Goal: Task Accomplishment & Management: Use online tool/utility

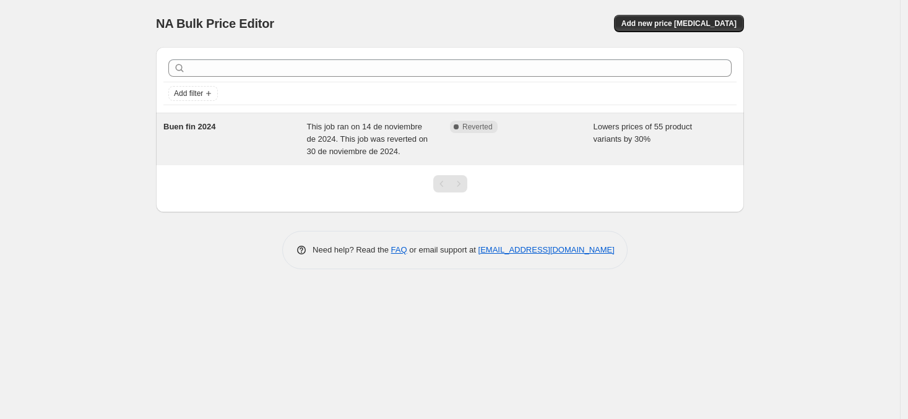
click at [224, 160] on div "Buen fin 2024 This job ran on 14 de noviembre de 2024. This job was reverted on…" at bounding box center [450, 139] width 588 height 52
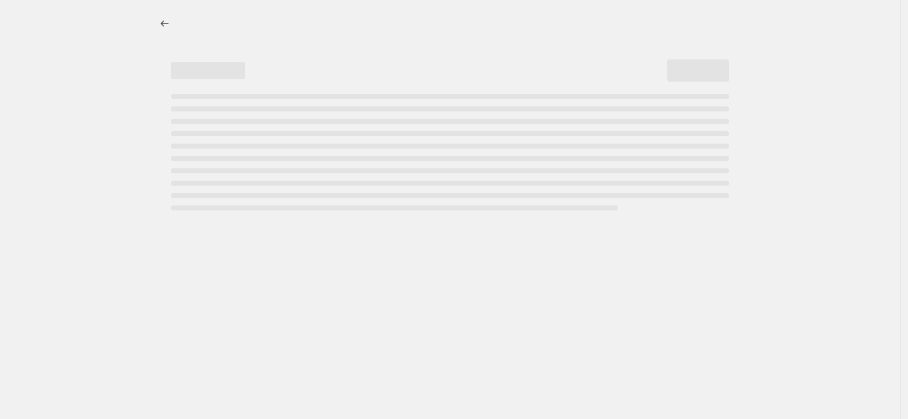
select select "percentage"
select select "product_status"
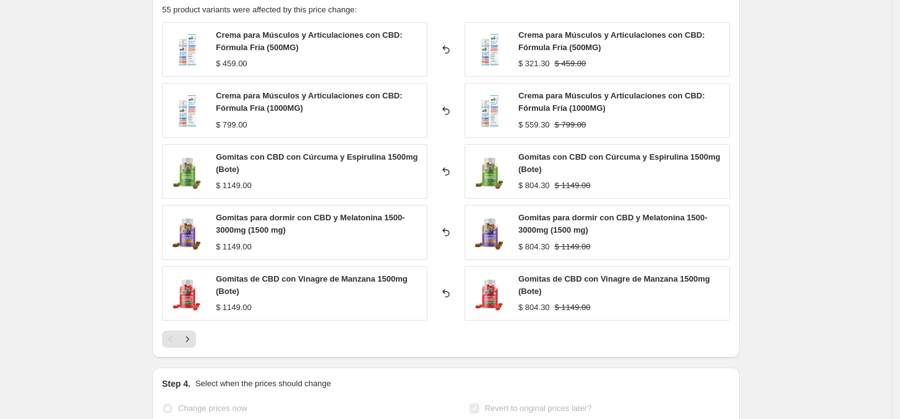
scroll to position [1246, 0]
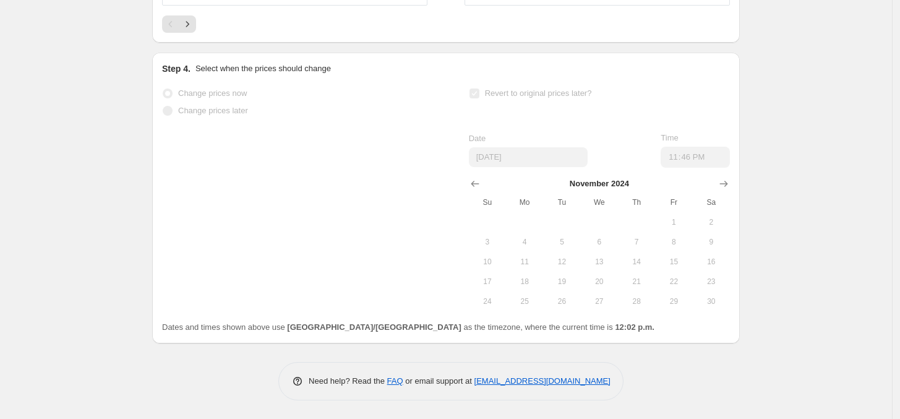
click at [548, 229] on td at bounding box center [561, 222] width 37 height 20
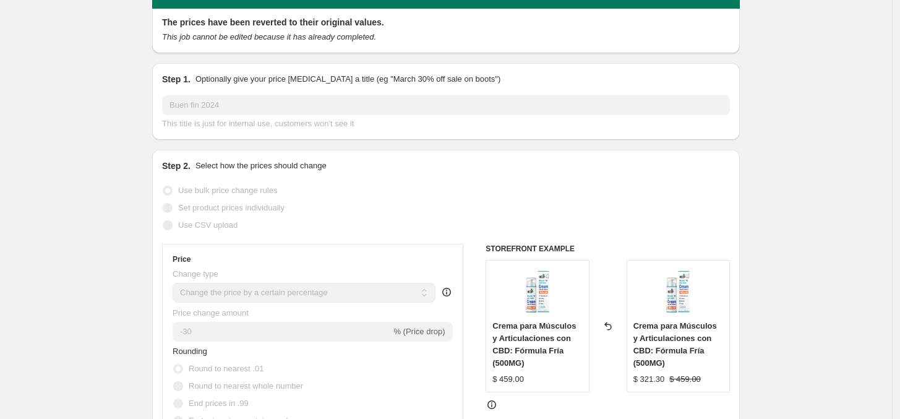
scroll to position [0, 0]
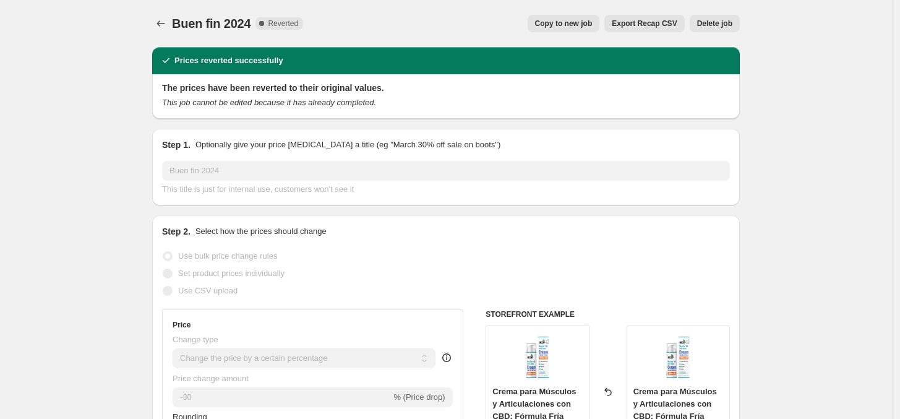
click at [585, 21] on span "Copy to new job" at bounding box center [564, 24] width 58 height 10
select select "percentage"
select select "product_status"
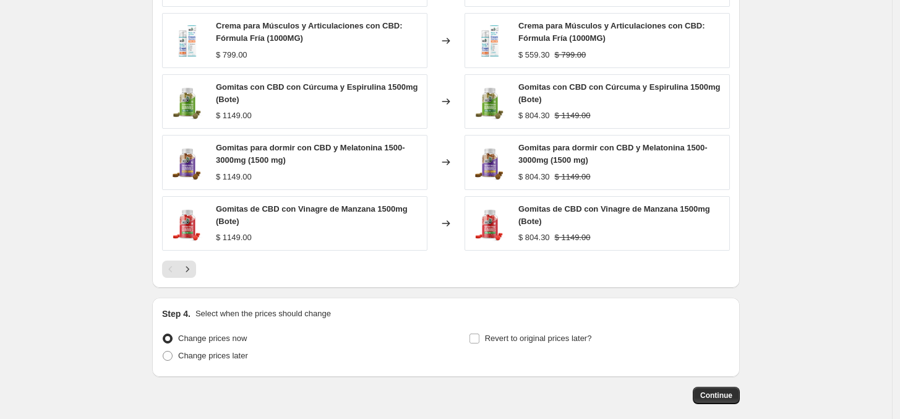
scroll to position [980, 0]
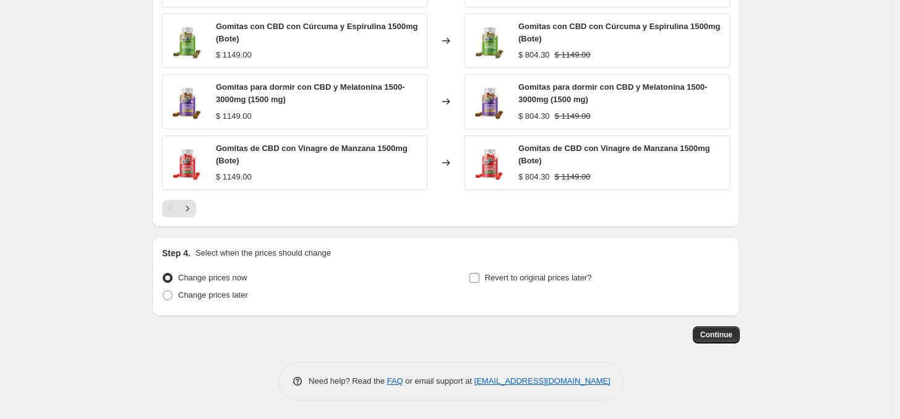
click at [477, 283] on label "Revert to original prices later?" at bounding box center [530, 277] width 123 height 17
click at [477, 283] on input "Revert to original prices later?" at bounding box center [475, 278] width 10 height 10
checkbox input "true"
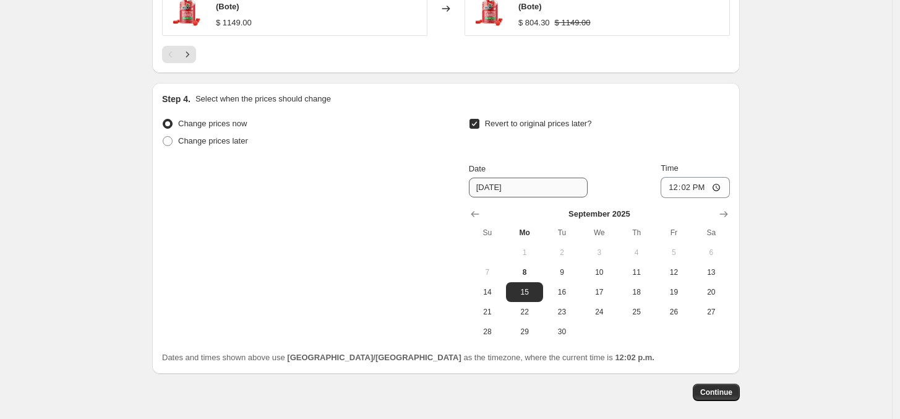
scroll to position [1191, 0]
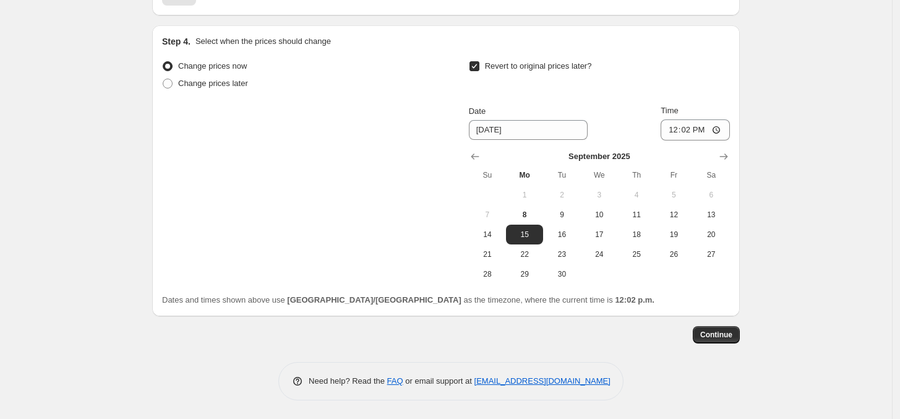
drag, startPoint x: 722, startPoint y: 158, endPoint x: 716, endPoint y: 162, distance: 6.9
click at [721, 158] on icon "Show next month, October 2025" at bounding box center [724, 156] width 12 height 12
click at [618, 194] on button "1" at bounding box center [599, 195] width 37 height 20
type input "10/1/2025"
click at [703, 327] on button "Continue" at bounding box center [716, 334] width 47 height 17
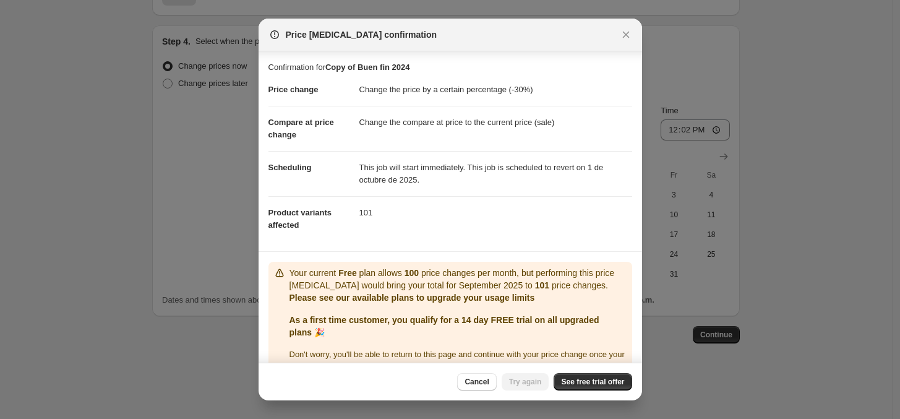
scroll to position [26, 0]
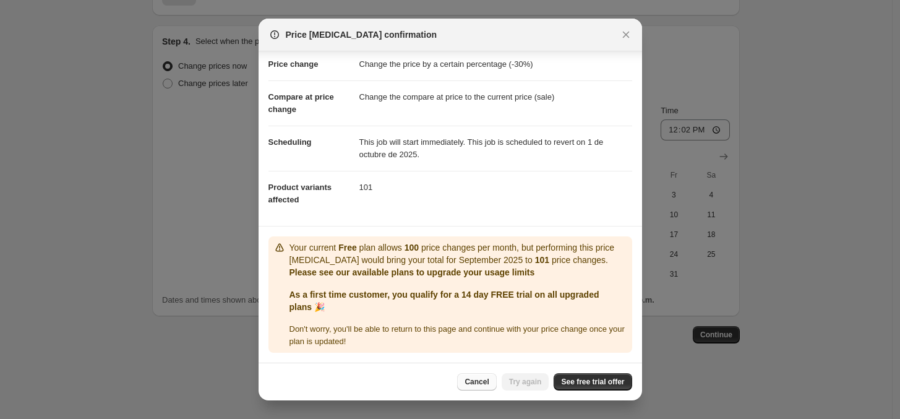
click at [469, 383] on button "Cancel" at bounding box center [476, 381] width 39 height 17
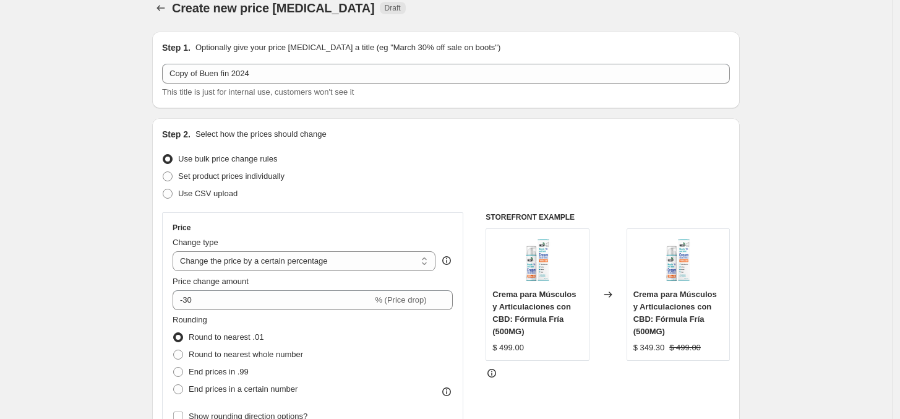
scroll to position [0, 0]
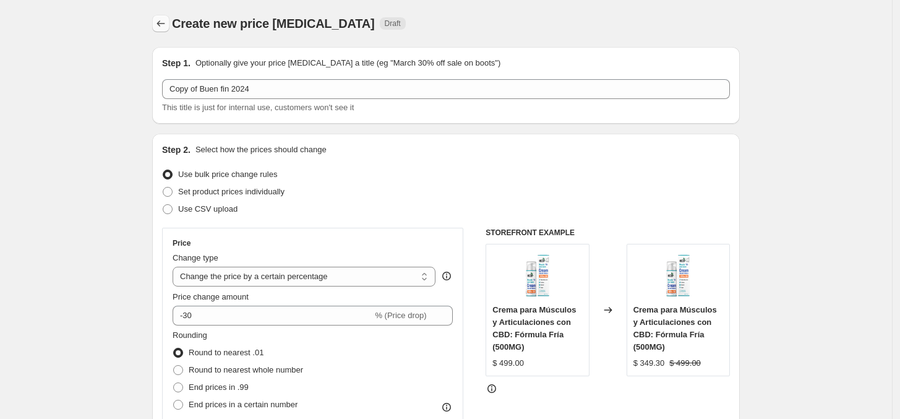
click at [158, 27] on icon "Price change jobs" at bounding box center [161, 23] width 12 height 12
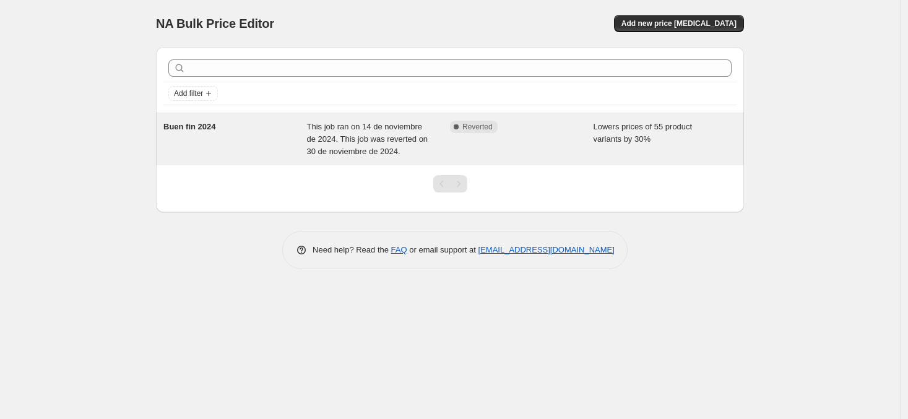
click at [455, 127] on icon at bounding box center [456, 126] width 5 height 5
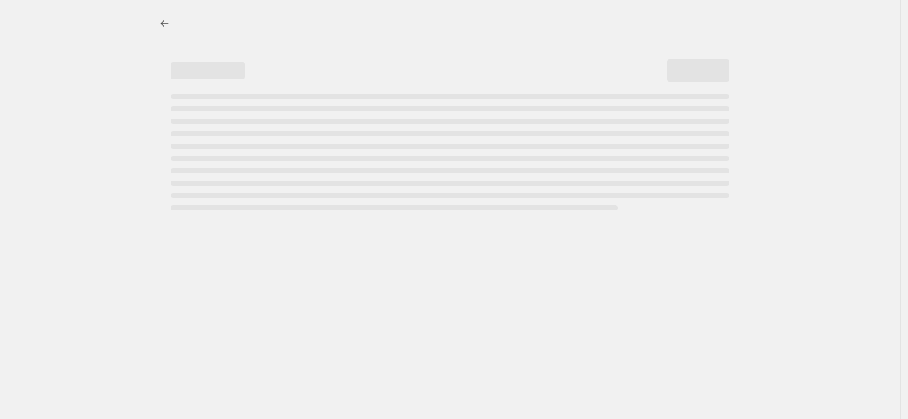
select select "percentage"
select select "product_status"
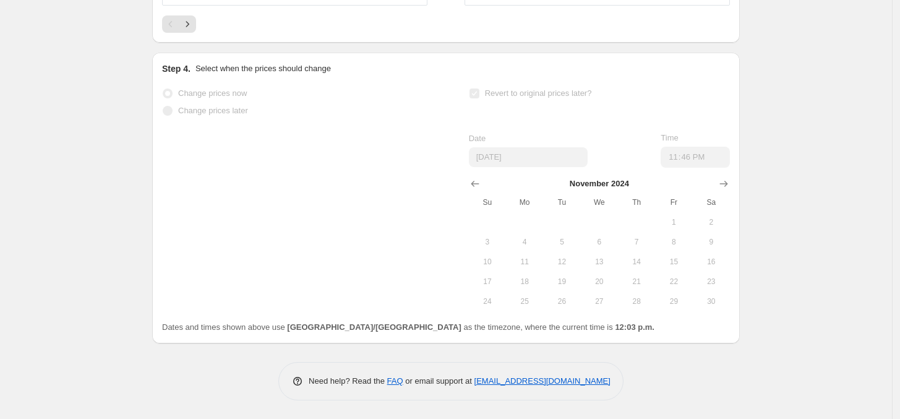
scroll to position [1246, 0]
click at [171, 106] on span at bounding box center [168, 111] width 10 height 10
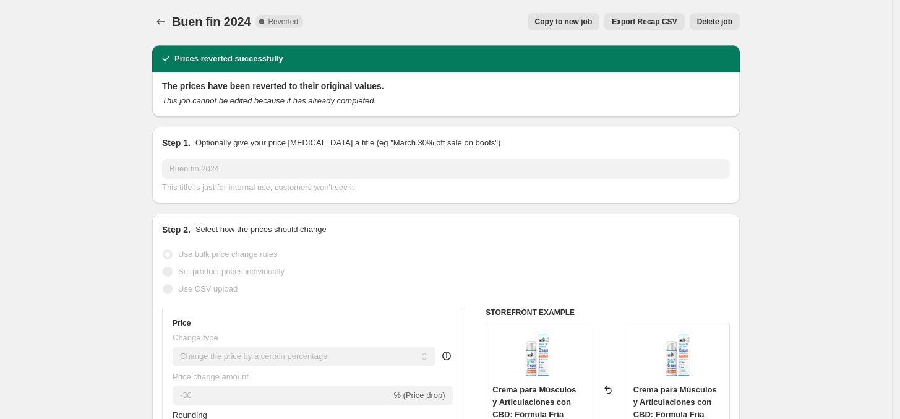
scroll to position [0, 0]
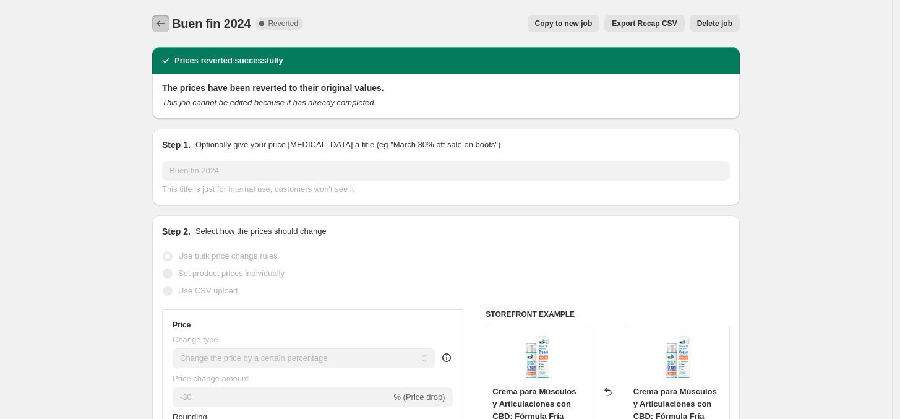
click at [161, 25] on icon "Price change jobs" at bounding box center [161, 23] width 12 height 12
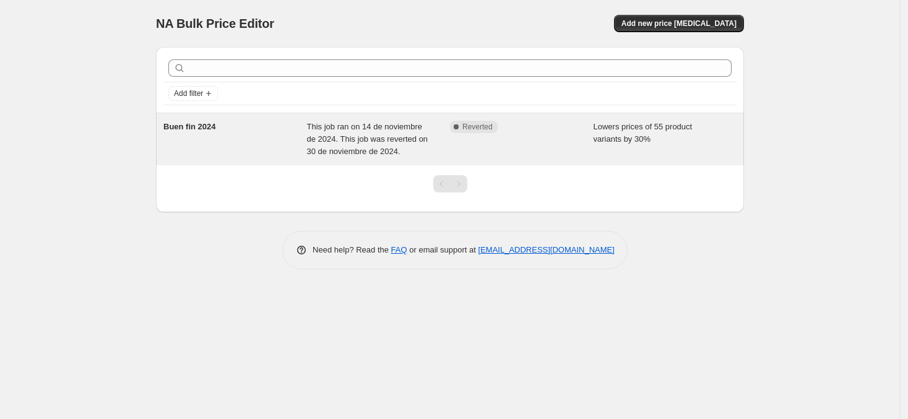
drag, startPoint x: 186, startPoint y: 136, endPoint x: 588, endPoint y: 132, distance: 402.2
click at [588, 132] on div "Complete Reverted" at bounding box center [522, 139] width 144 height 37
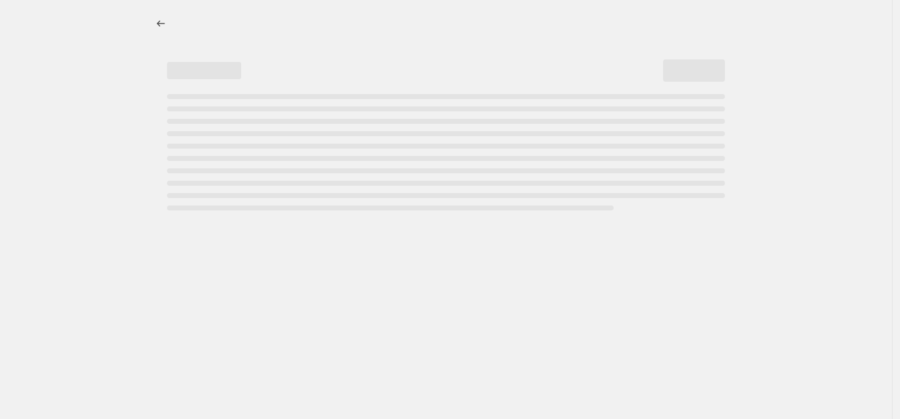
select select "percentage"
select select "product_status"
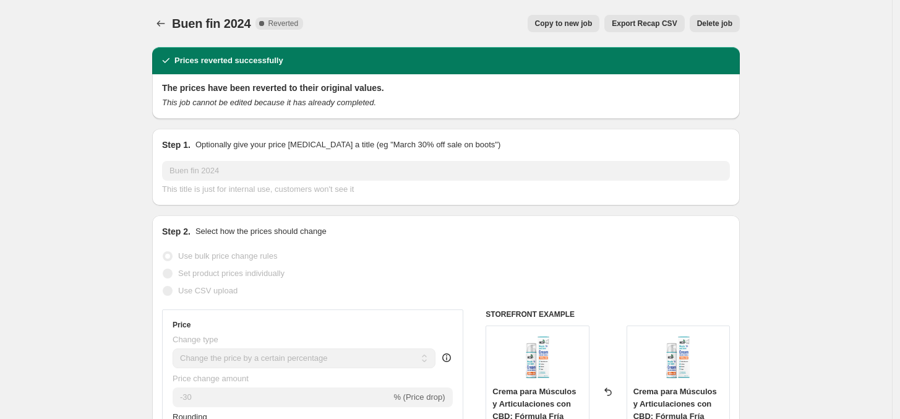
click at [582, 30] on button "Copy to new job" at bounding box center [564, 23] width 72 height 17
select select "percentage"
select select "product_status"
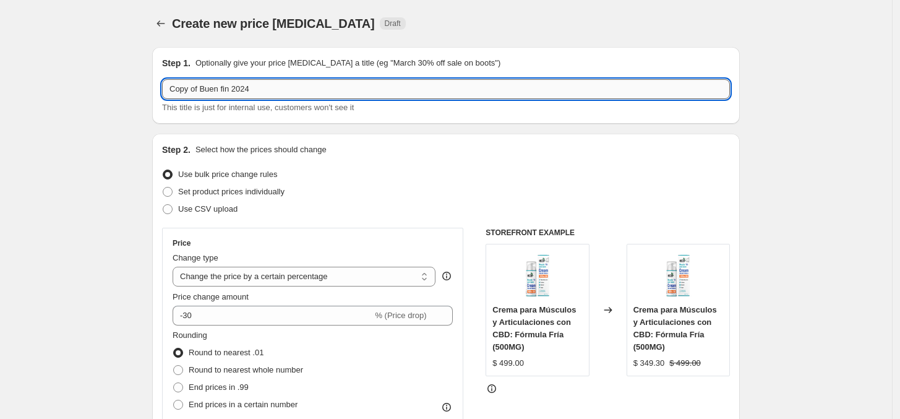
click at [316, 98] on input "Copy of Buen fin 2024" at bounding box center [446, 89] width 568 height 20
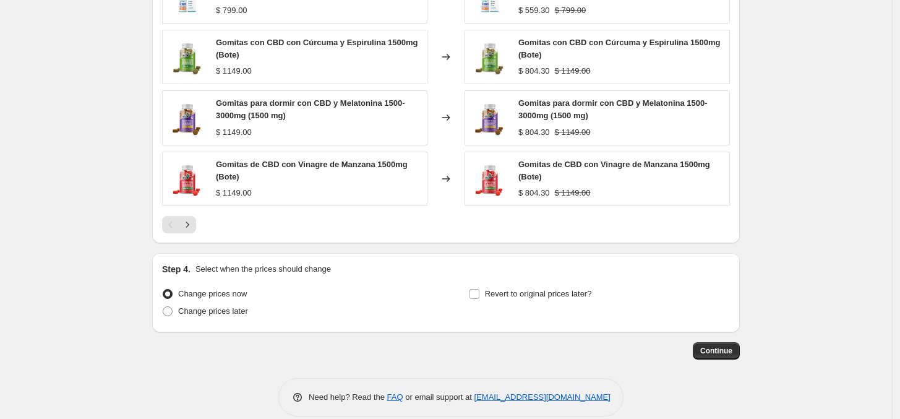
scroll to position [980, 0]
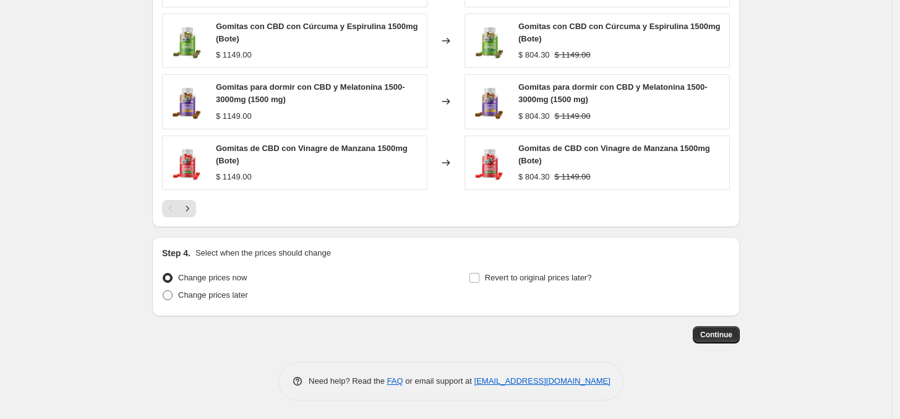
type input "Viva 30"
click at [234, 293] on span "Change prices later" at bounding box center [213, 294] width 70 height 9
click at [476, 282] on input "Revert to original prices later?" at bounding box center [475, 278] width 10 height 10
checkbox input "true"
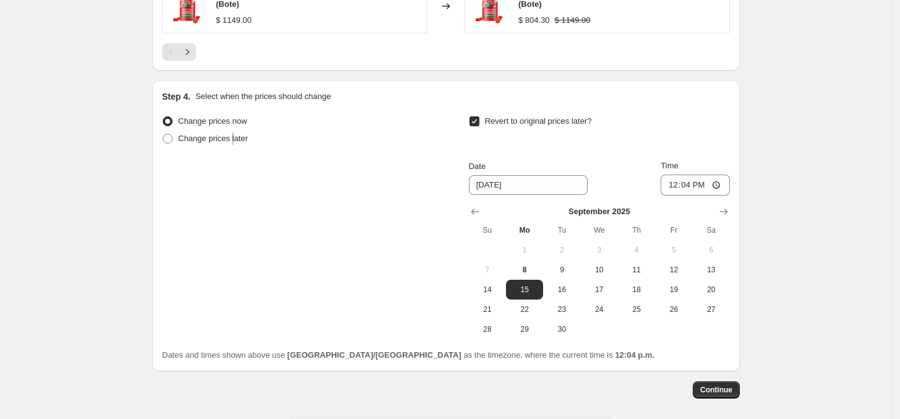
scroll to position [1134, 0]
click at [730, 207] on icon "Show next month, October 2025" at bounding box center [724, 211] width 12 height 12
drag, startPoint x: 605, startPoint y: 252, endPoint x: 629, endPoint y: 296, distance: 50.1
click at [605, 252] on span "1" at bounding box center [599, 249] width 27 height 10
type input "10/1/2025"
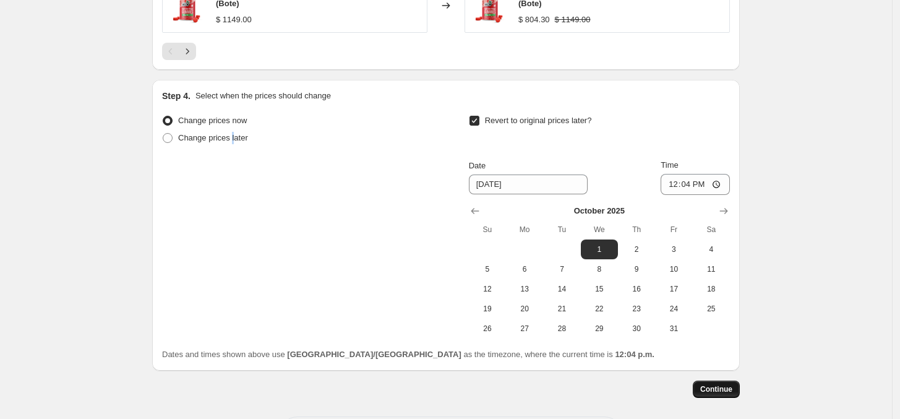
click at [721, 398] on button "Continue" at bounding box center [716, 389] width 47 height 17
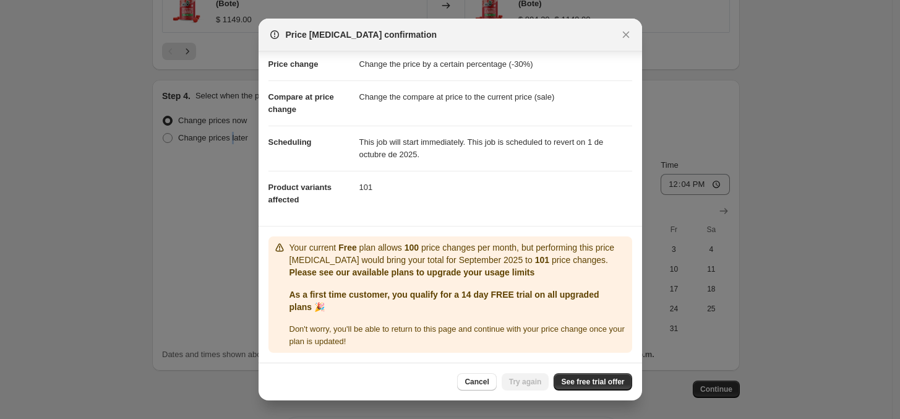
scroll to position [0, 0]
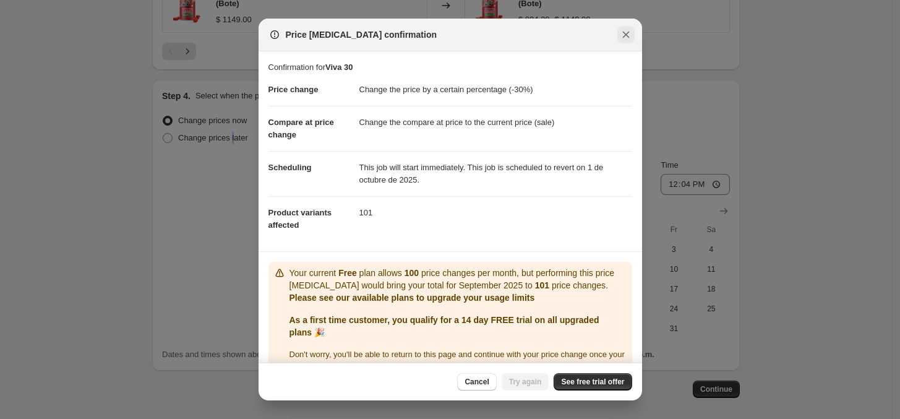
click at [623, 42] on button "Close" at bounding box center [626, 34] width 17 height 17
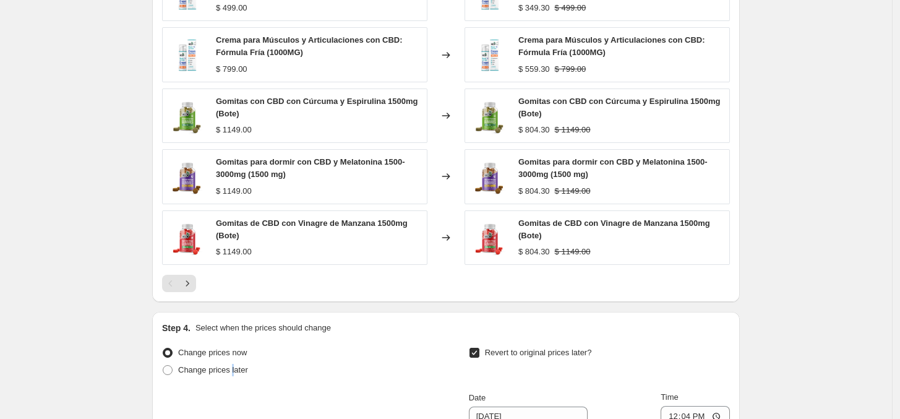
scroll to position [747, 0]
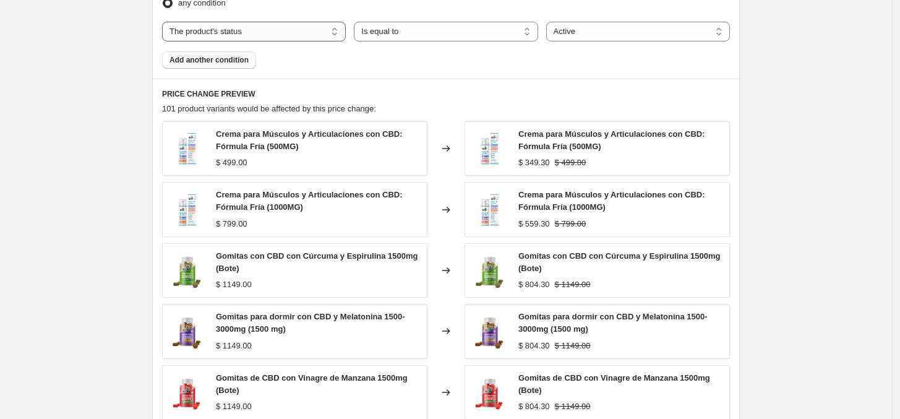
click at [299, 32] on select "The product The product's collection The product's tag The product's vendor The…" at bounding box center [254, 32] width 184 height 20
click at [342, 9] on div "any condition" at bounding box center [446, 2] width 568 height 17
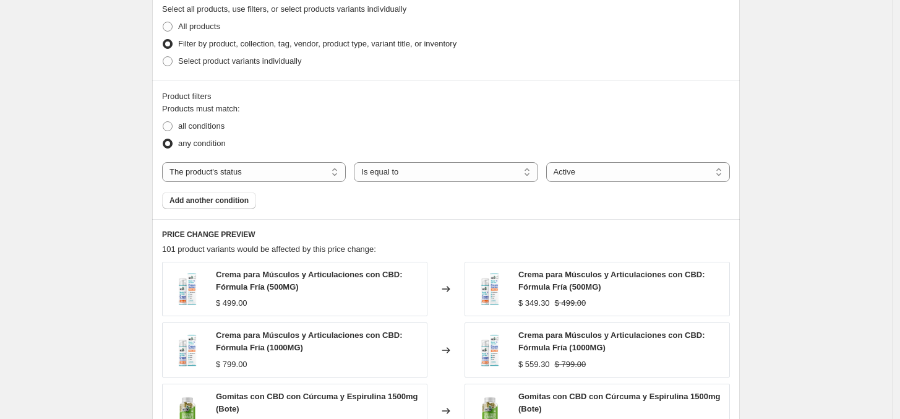
scroll to position [593, 0]
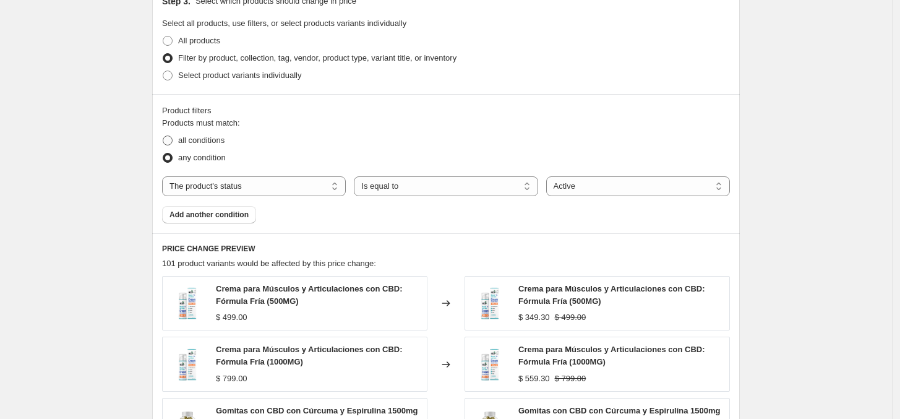
click at [165, 136] on span at bounding box center [167, 140] width 11 height 11
click at [163, 136] on input "all conditions" at bounding box center [163, 136] width 1 height 1
radio input "true"
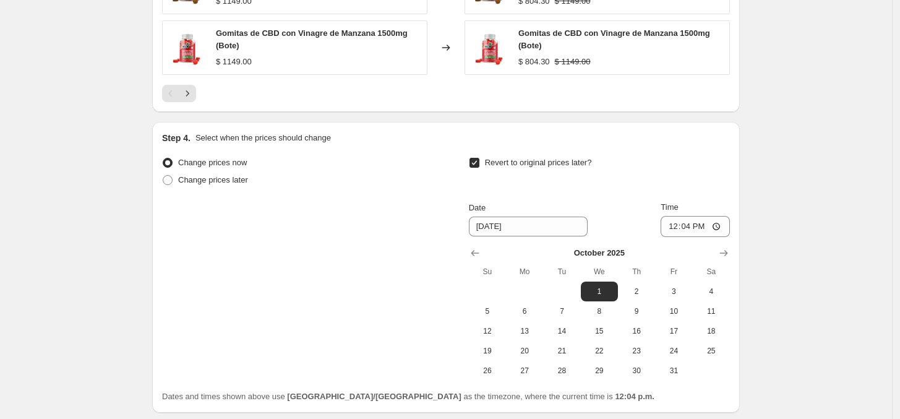
scroll to position [1191, 0]
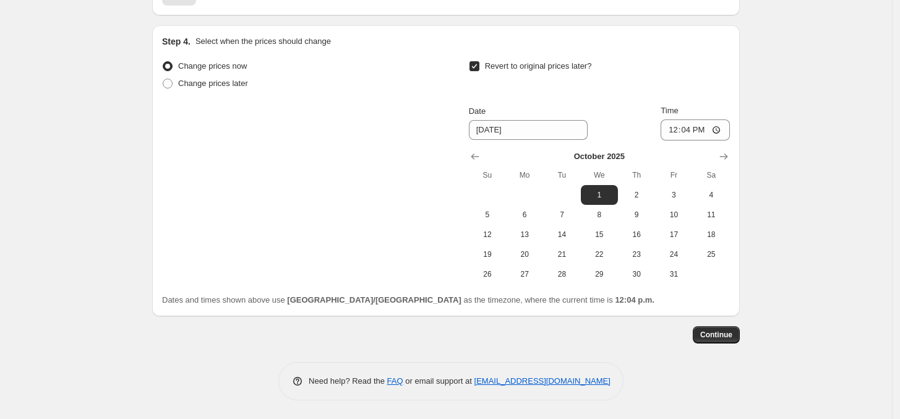
click at [697, 336] on div "Continue" at bounding box center [446, 334] width 588 height 17
click at [707, 336] on span "Continue" at bounding box center [716, 335] width 32 height 10
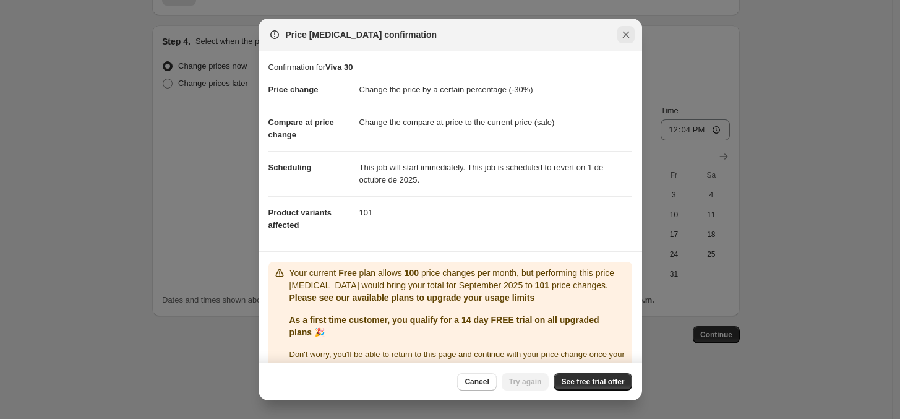
click at [632, 39] on button "Close" at bounding box center [626, 34] width 17 height 17
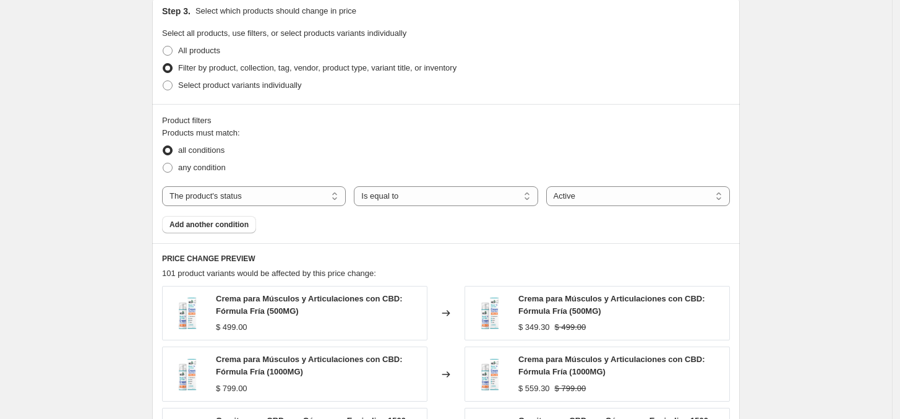
scroll to position [495, 0]
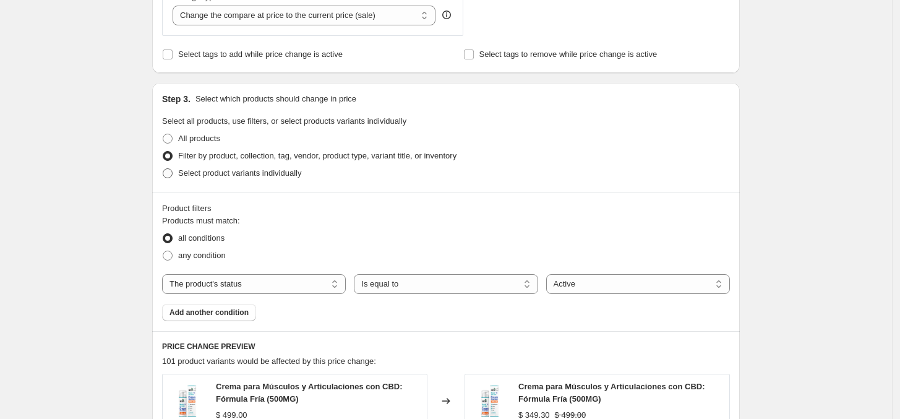
click at [187, 174] on span "Select product variants individually" at bounding box center [239, 172] width 123 height 9
click at [163, 169] on input "Select product variants individually" at bounding box center [163, 168] width 1 height 1
radio input "true"
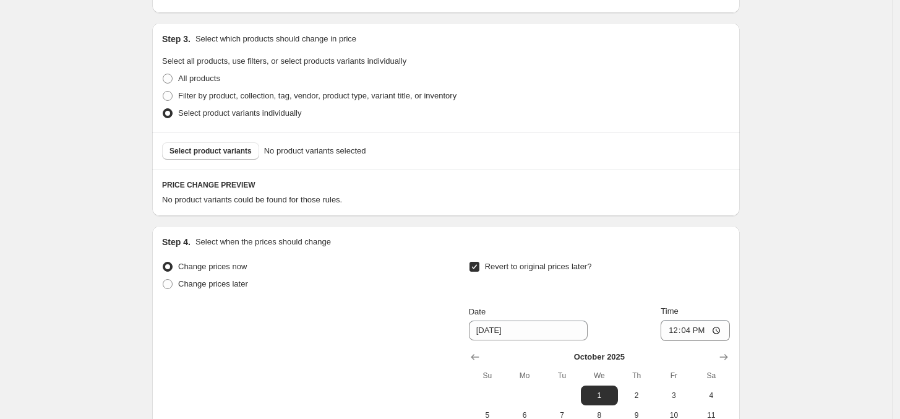
scroll to position [572, 0]
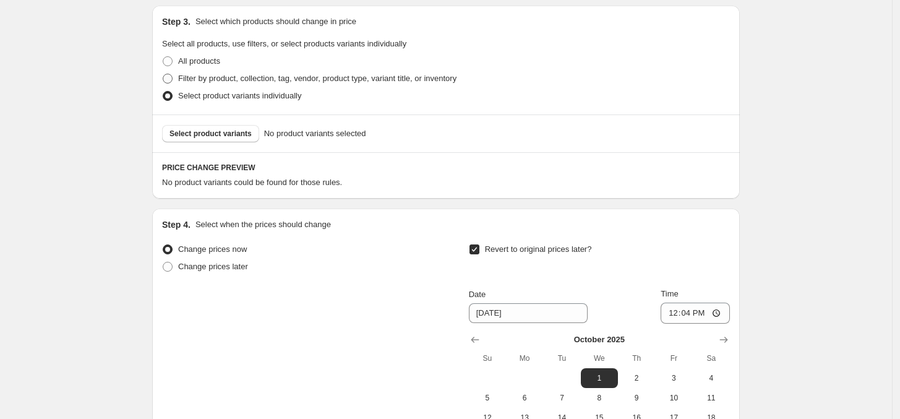
click at [173, 76] on span at bounding box center [168, 79] width 10 height 10
click at [163, 74] on input "Filter by product, collection, tag, vendor, product type, variant title, or inv…" at bounding box center [163, 74] width 1 height 1
radio input "true"
select select "product_status"
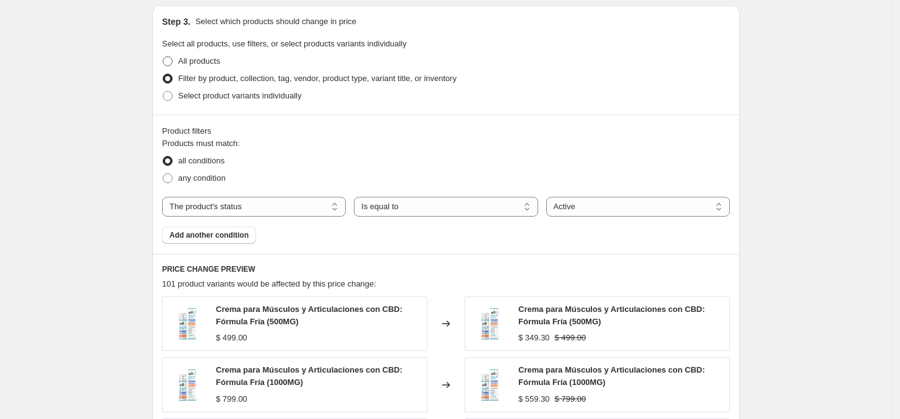
click at [168, 66] on span at bounding box center [168, 61] width 10 height 10
click at [163, 57] on input "All products" at bounding box center [163, 56] width 1 height 1
radio input "true"
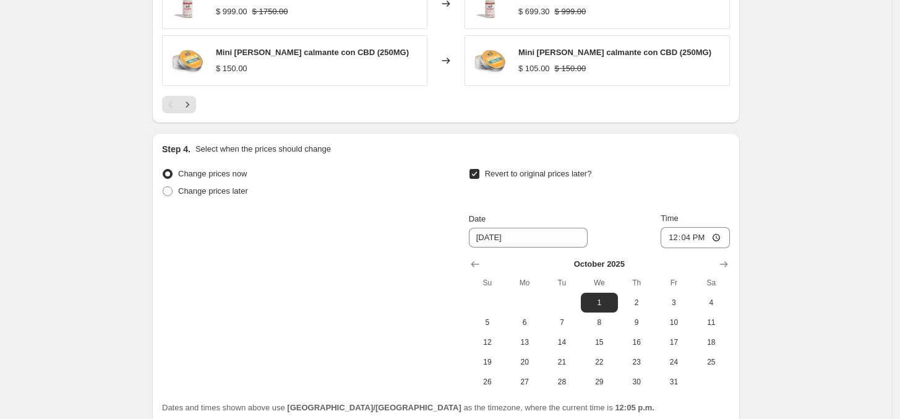
scroll to position [959, 0]
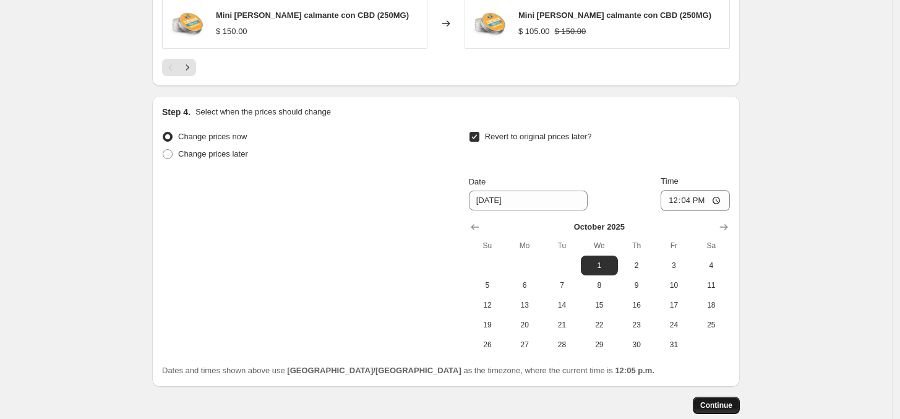
click at [706, 406] on span "Continue" at bounding box center [716, 405] width 32 height 10
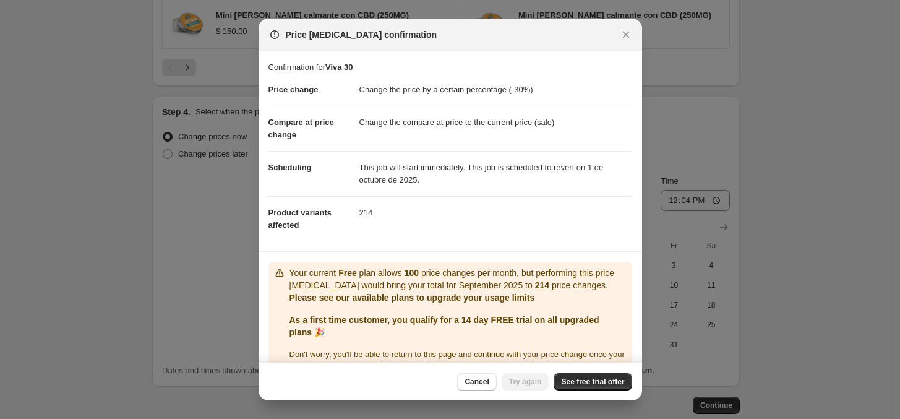
click at [635, 40] on div "Price change job confirmation" at bounding box center [451, 35] width 384 height 33
click at [630, 40] on icon "Close" at bounding box center [626, 34] width 12 height 12
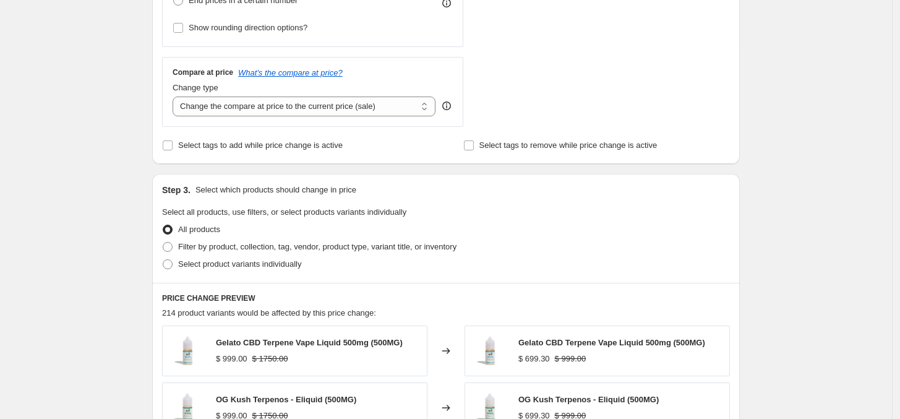
scroll to position [491, 0]
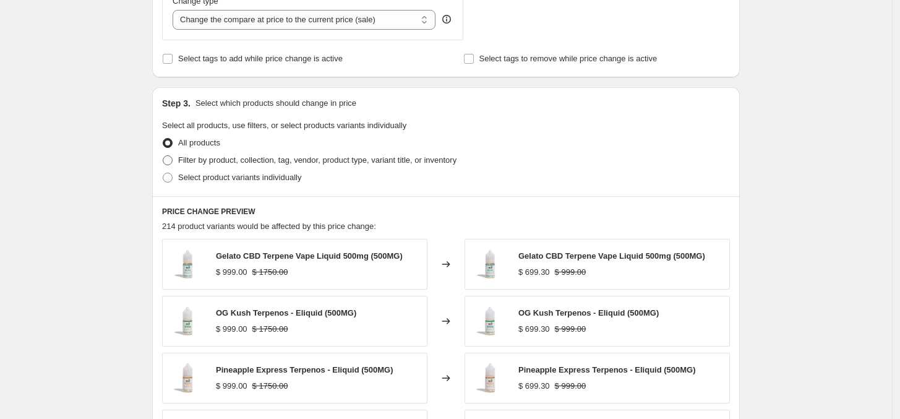
click at [173, 162] on span at bounding box center [168, 160] width 10 height 10
click at [163, 156] on input "Filter by product, collection, tag, vendor, product type, variant title, or inv…" at bounding box center [163, 155] width 1 height 1
radio input "true"
select select "product_status"
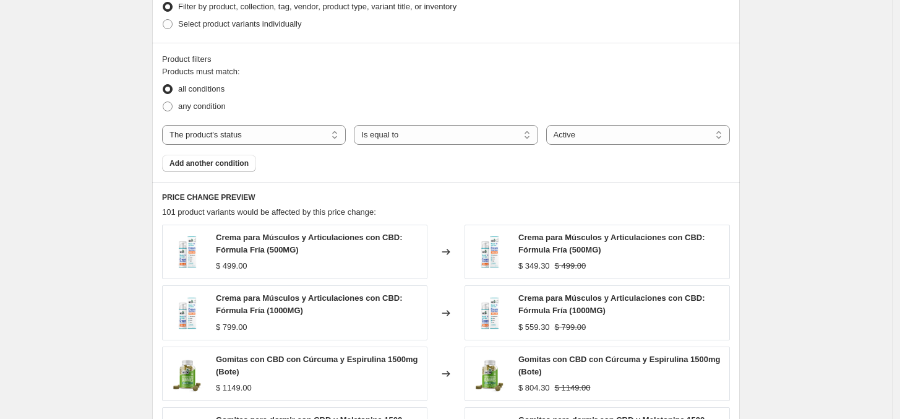
scroll to position [645, 0]
click at [308, 141] on select "The product The product's collection The product's tag The product's vendor The…" at bounding box center [254, 134] width 184 height 20
click at [165, 124] on select "The product The product's collection The product's tag The product's vendor The…" at bounding box center [254, 134] width 184 height 20
click at [586, 127] on select "Active Draft Archived" at bounding box center [638, 134] width 184 height 20
click at [587, 127] on select "Active Draft Archived" at bounding box center [638, 134] width 184 height 20
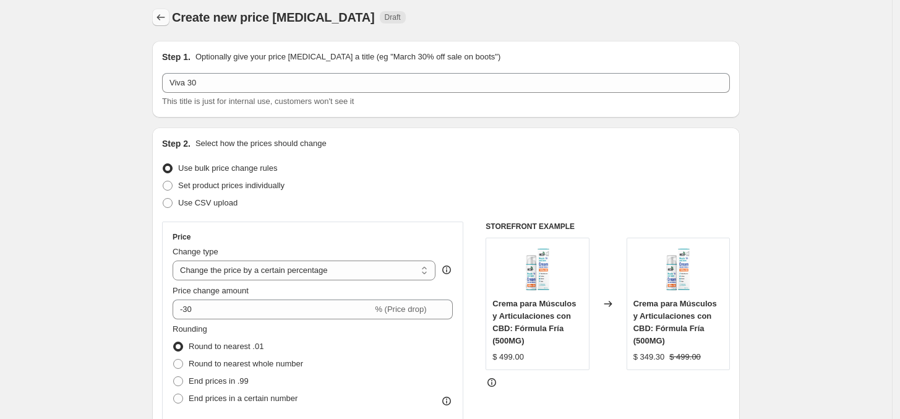
scroll to position [0, 0]
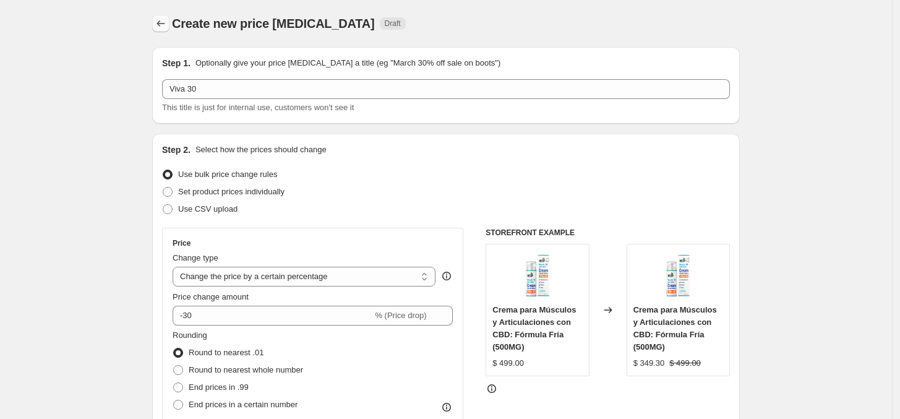
click at [167, 21] on icon "Price change jobs" at bounding box center [161, 23] width 12 height 12
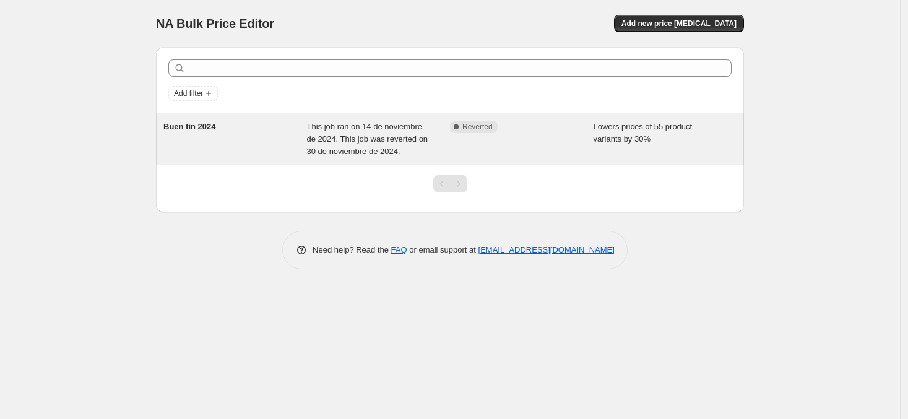
click at [464, 124] on span "Reverted" at bounding box center [477, 127] width 30 height 10
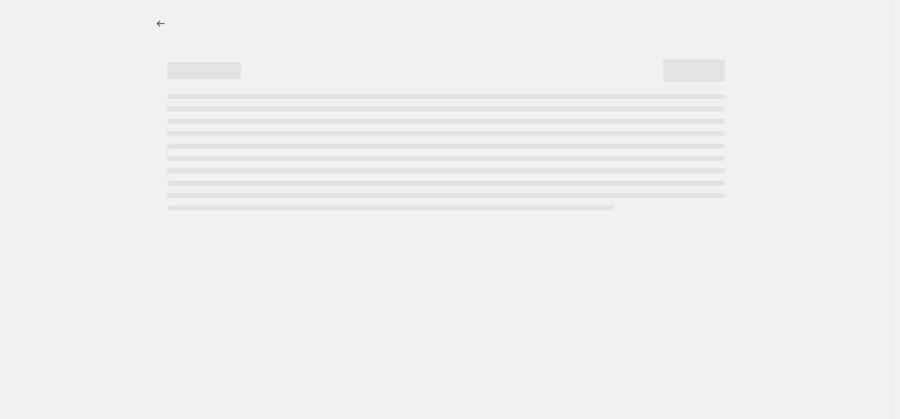
select select "percentage"
select select "product_status"
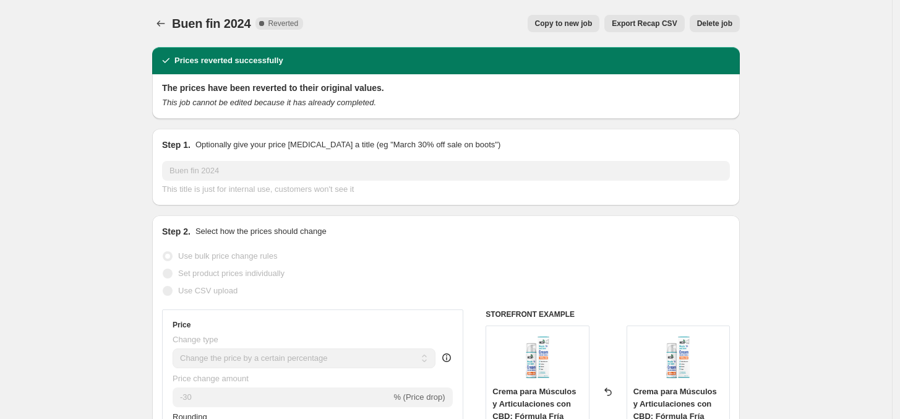
click at [593, 24] on span "Copy to new job" at bounding box center [564, 24] width 58 height 10
select select "percentage"
select select "product_status"
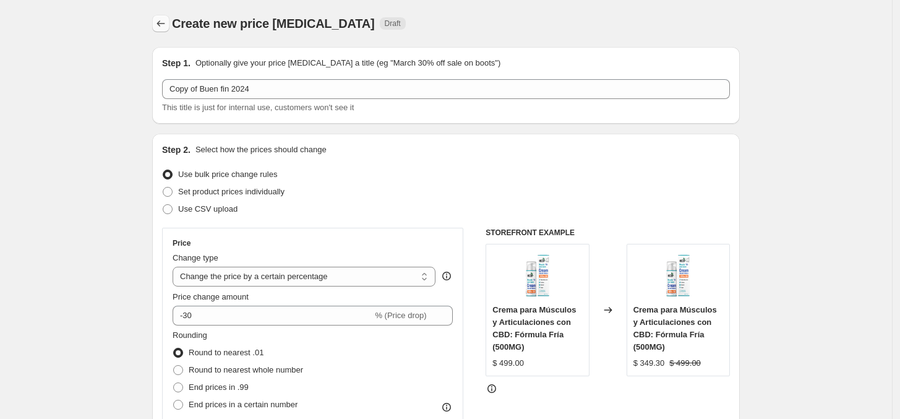
click at [170, 27] on button "Price change jobs" at bounding box center [160, 23] width 17 height 17
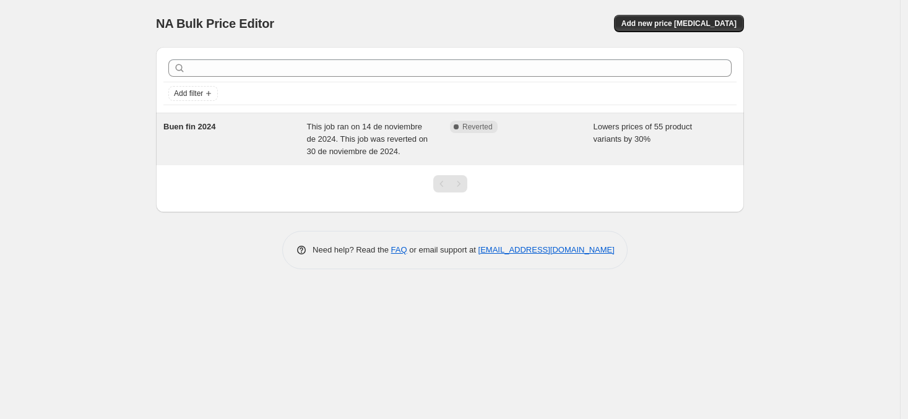
click at [264, 150] on div "Buen fin 2024" at bounding box center [235, 139] width 144 height 37
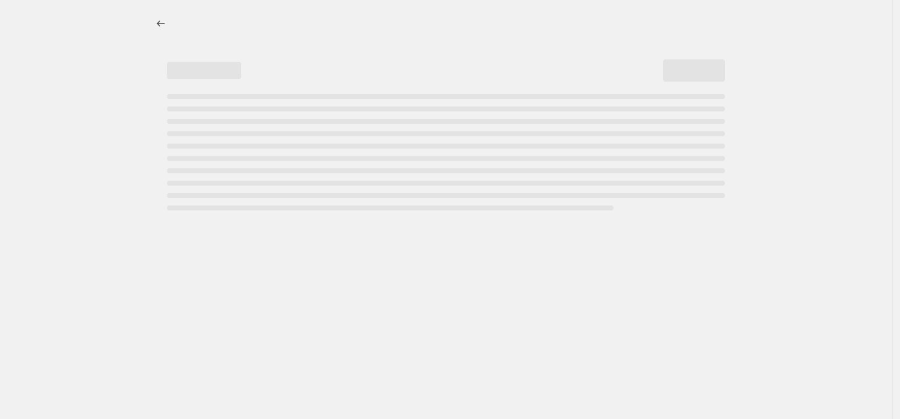
select select "percentage"
select select "product_status"
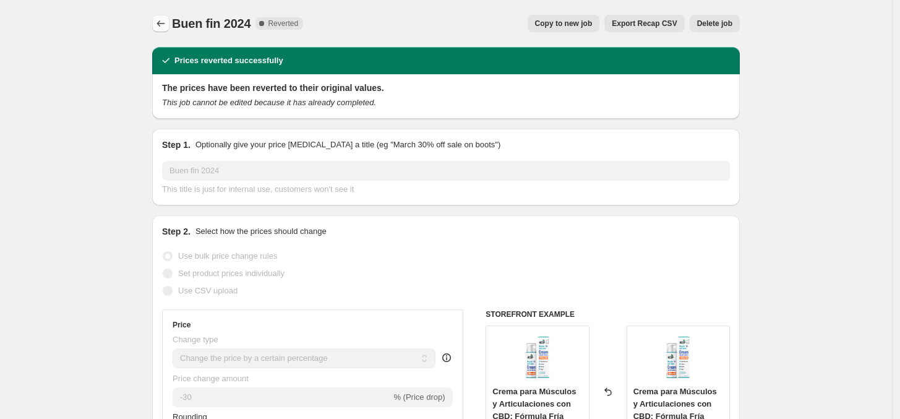
click at [162, 24] on icon "Price change jobs" at bounding box center [161, 23] width 12 height 12
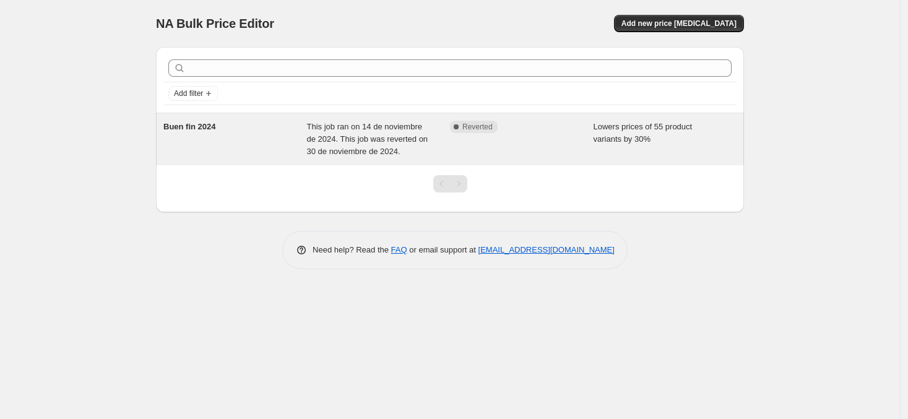
click at [301, 137] on div "Buen fin 2024" at bounding box center [235, 139] width 144 height 37
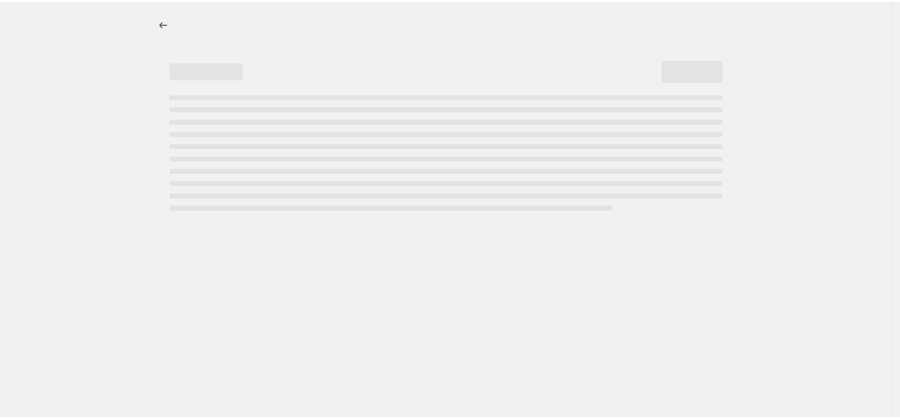
select select "percentage"
select select "product_status"
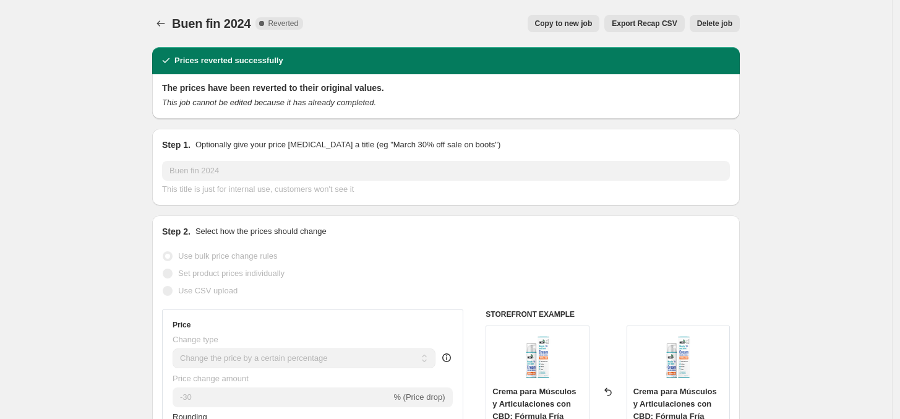
click at [579, 22] on span "Copy to new job" at bounding box center [564, 24] width 58 height 10
select select "percentage"
select select "product_status"
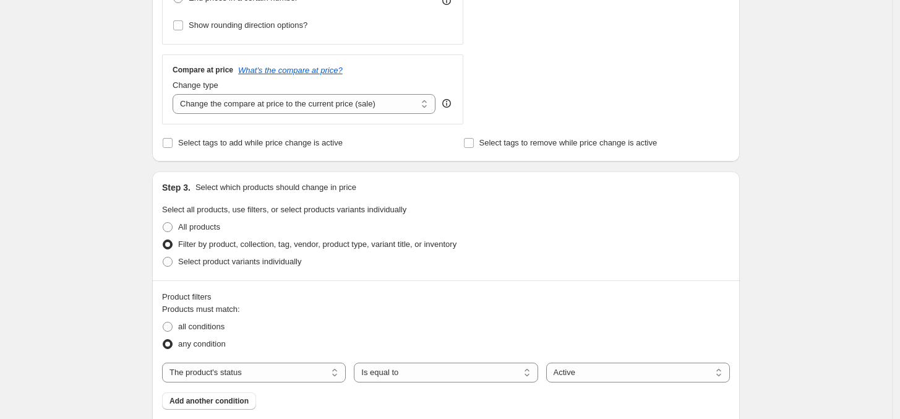
scroll to position [464, 0]
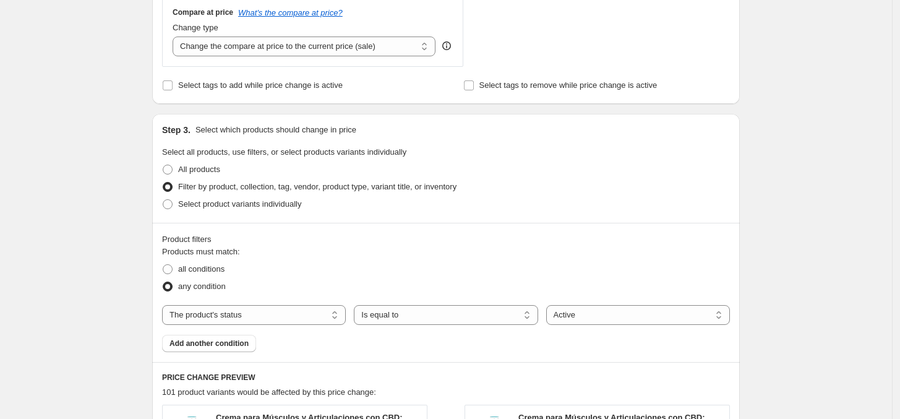
click at [205, 187] on span "Filter by product, collection, tag, vendor, product type, variant title, or inv…" at bounding box center [317, 186] width 278 height 9
click at [163, 183] on input "Filter by product, collection, tag, vendor, product type, variant title, or inv…" at bounding box center [163, 182] width 1 height 1
click at [189, 189] on span "Filter by product, collection, tag, vendor, product type, variant title, or inv…" at bounding box center [317, 186] width 278 height 9
click at [163, 183] on input "Filter by product, collection, tag, vendor, product type, variant title, or inv…" at bounding box center [163, 182] width 1 height 1
click at [165, 269] on div "Product filters Products must match: all conditions any condition The product T…" at bounding box center [446, 292] width 588 height 139
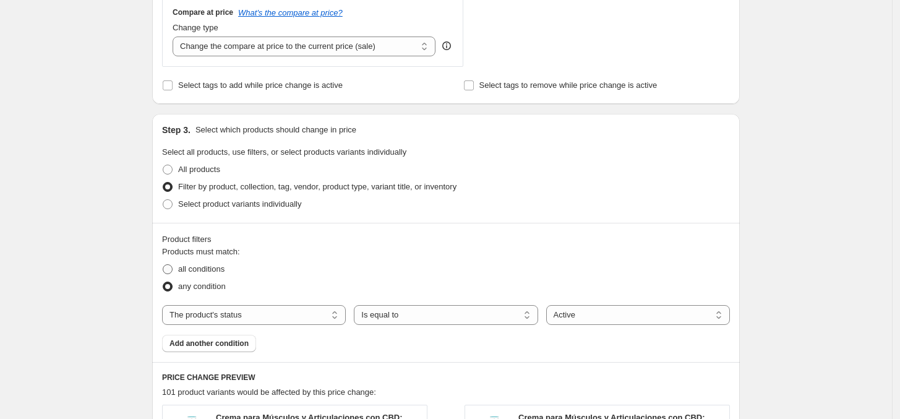
click at [168, 271] on span at bounding box center [168, 269] width 10 height 10
click at [163, 265] on input "all conditions" at bounding box center [163, 264] width 1 height 1
radio input "true"
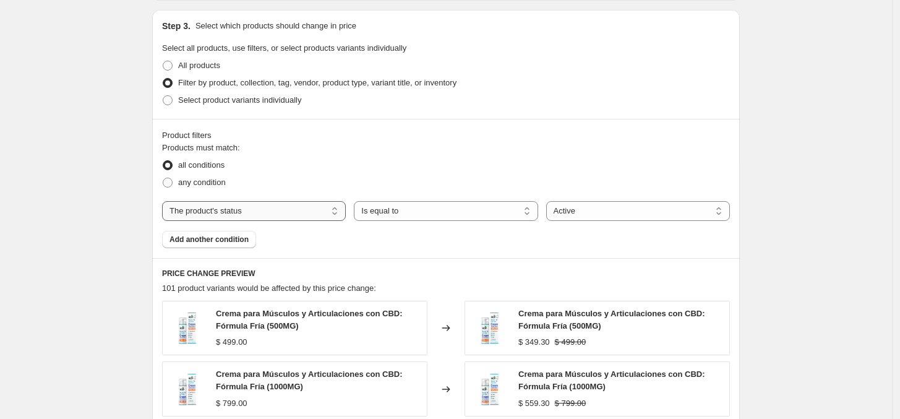
scroll to position [541, 0]
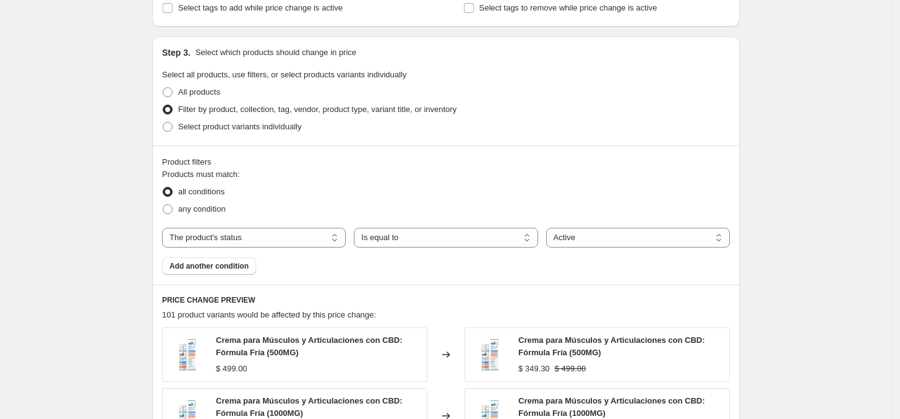
click at [209, 110] on span "Filter by product, collection, tag, vendor, product type, variant title, or inv…" at bounding box center [317, 109] width 278 height 9
click at [163, 105] on input "Filter by product, collection, tag, vendor, product type, variant title, or inv…" at bounding box center [163, 105] width 1 height 1
click at [254, 241] on select "The product The product's collection The product's tag The product's vendor The…" at bounding box center [254, 238] width 184 height 20
select select "collection"
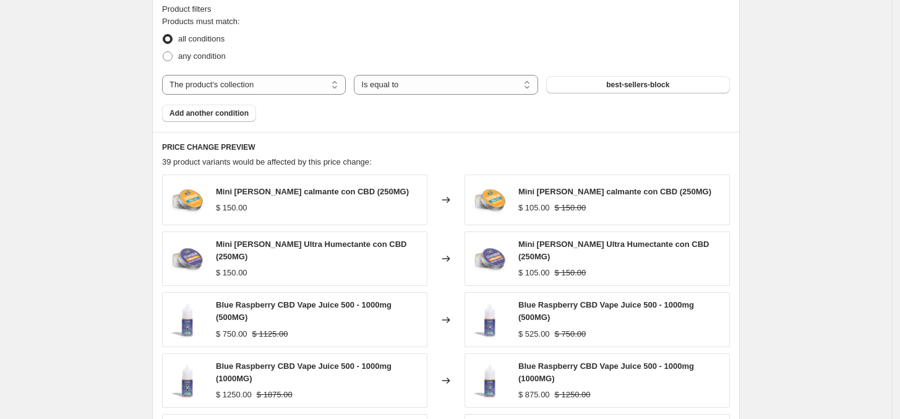
scroll to position [696, 0]
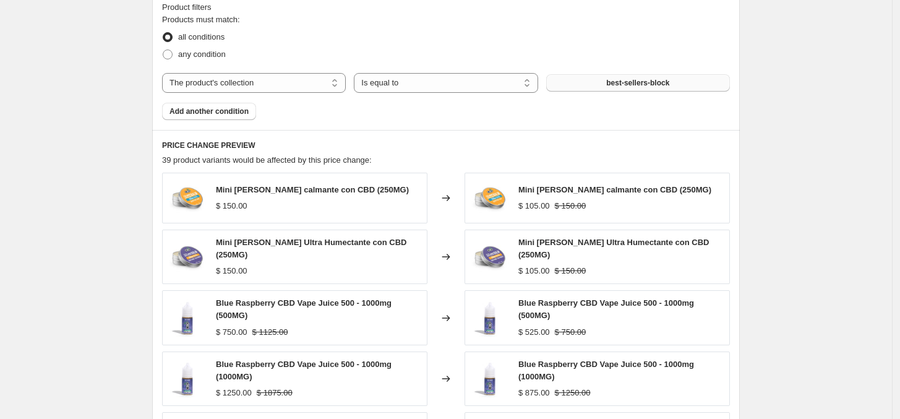
click at [566, 86] on button "best-sellers-block" at bounding box center [638, 82] width 184 height 17
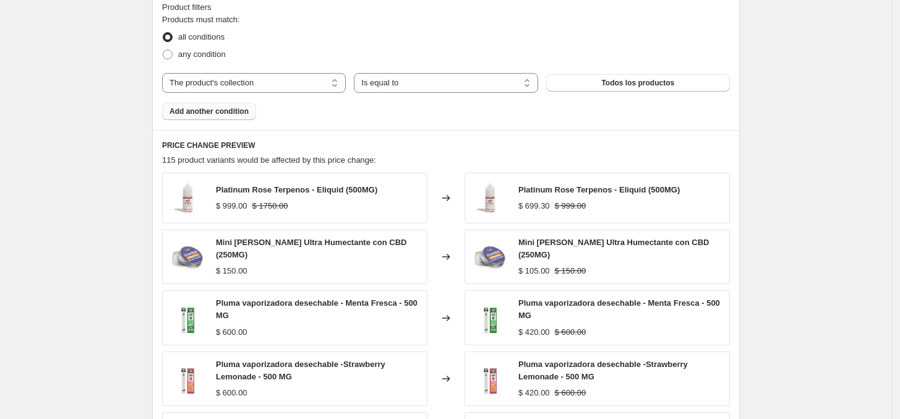
click at [239, 110] on span "Add another condition" at bounding box center [209, 111] width 79 height 10
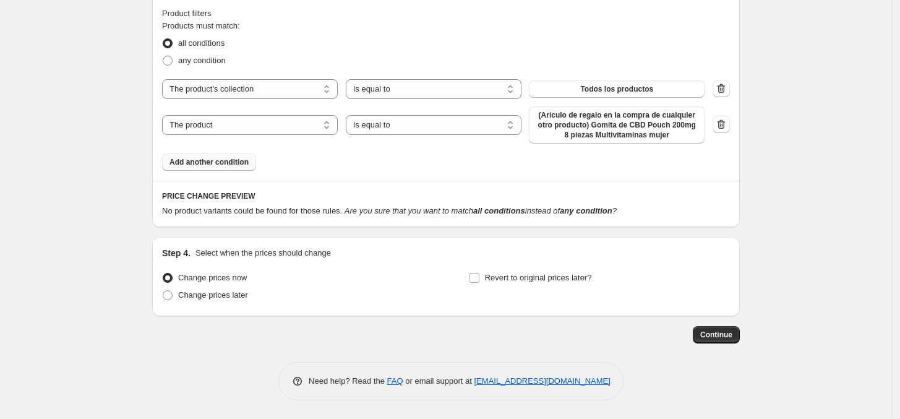
scroll to position [691, 0]
click at [223, 165] on span "Add another condition" at bounding box center [209, 162] width 79 height 10
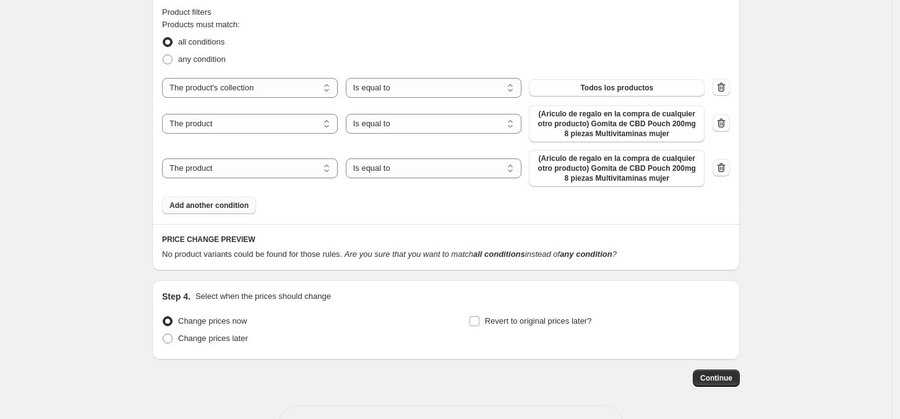
click at [728, 168] on icon "button" at bounding box center [721, 168] width 12 height 12
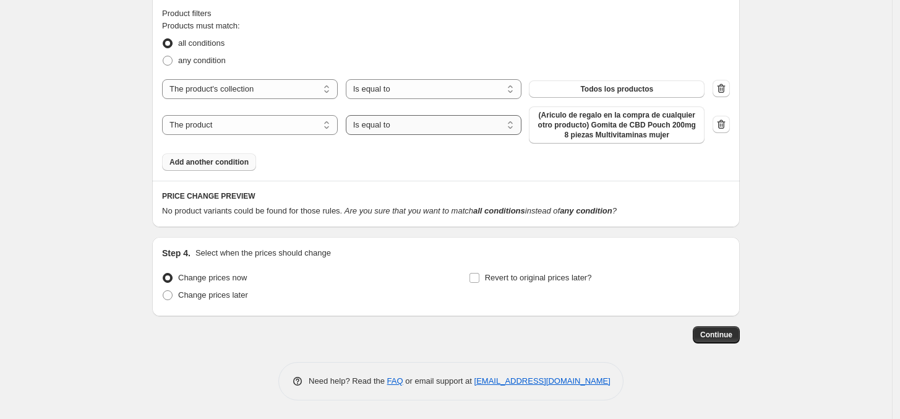
click at [365, 127] on select "Is equal to Is not equal to" at bounding box center [434, 125] width 176 height 20
click at [349, 115] on select "Is equal to Is not equal to" at bounding box center [434, 125] width 176 height 20
click at [261, 124] on select "The product The product's collection The product's tag The product's vendor The…" at bounding box center [250, 125] width 176 height 20
select select "product_status"
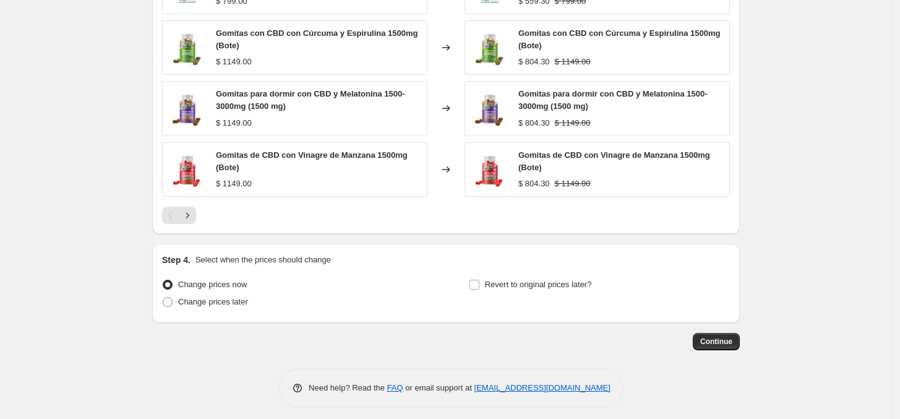
scroll to position [1007, 0]
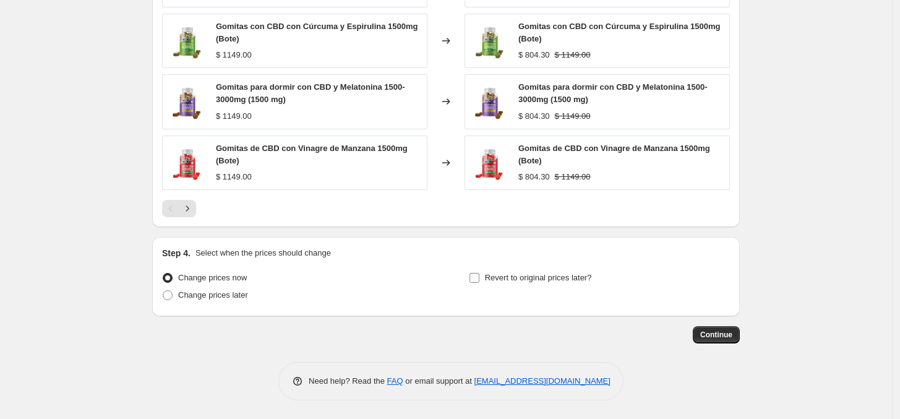
click at [480, 282] on input "Revert to original prices later?" at bounding box center [475, 278] width 10 height 10
checkbox input "true"
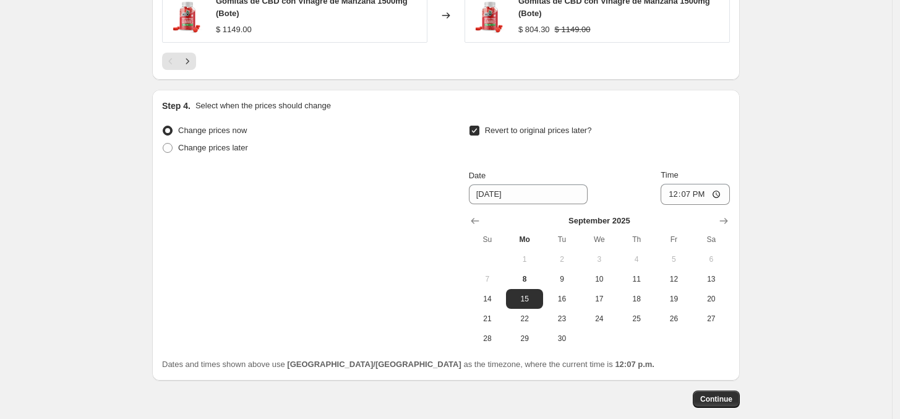
scroll to position [1218, 0]
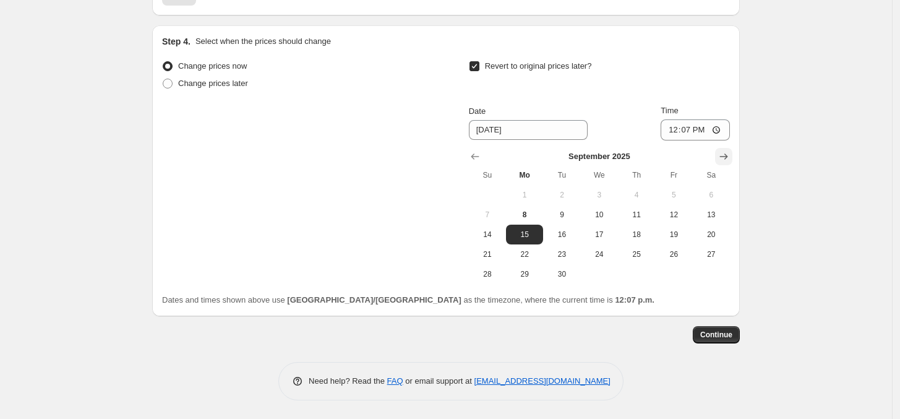
click at [728, 157] on icon "Show next month, October 2025" at bounding box center [724, 156] width 12 height 12
click at [595, 192] on span "1" at bounding box center [599, 195] width 27 height 10
type input "10/1/2025"
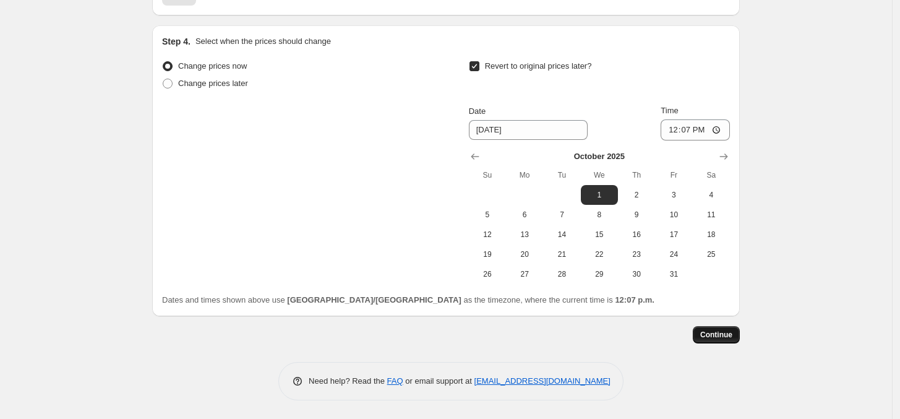
click at [723, 327] on button "Continue" at bounding box center [716, 334] width 47 height 17
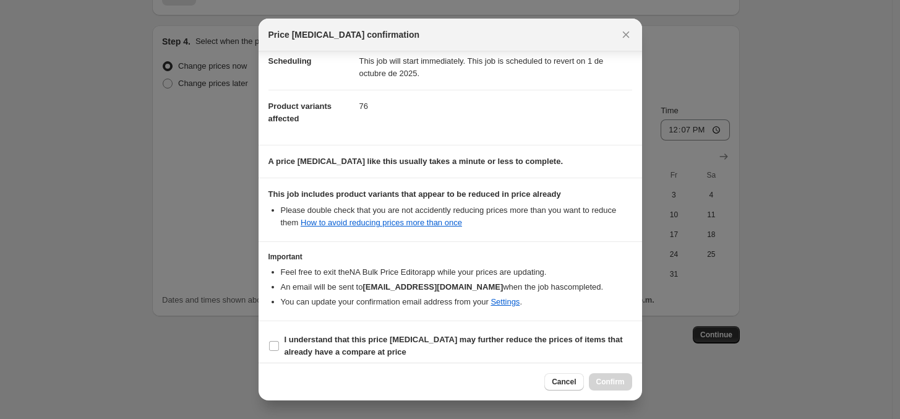
scroll to position [115, 0]
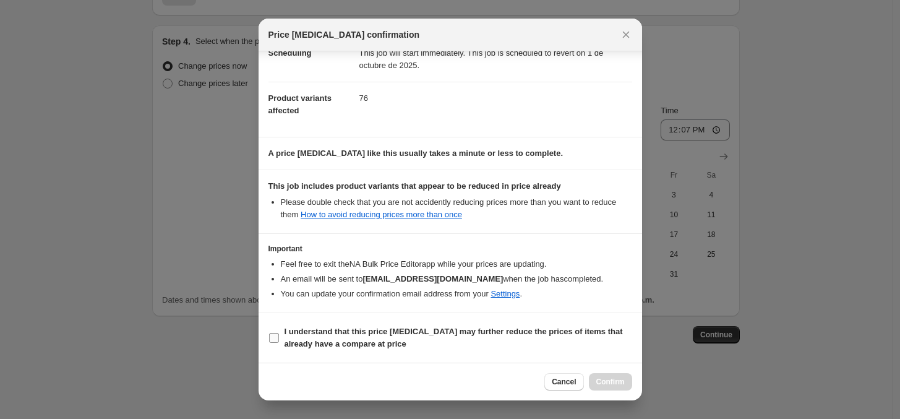
click at [273, 341] on input "I understand that this price change job may further reduce the prices of items …" at bounding box center [274, 338] width 10 height 10
checkbox input "true"
click at [599, 389] on button "Confirm" at bounding box center [610, 381] width 43 height 17
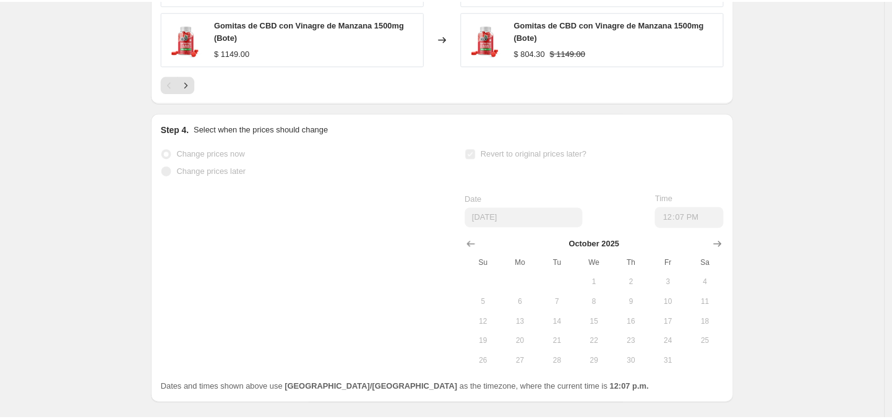
scroll to position [1251, 0]
